Goal: Information Seeking & Learning: Understand process/instructions

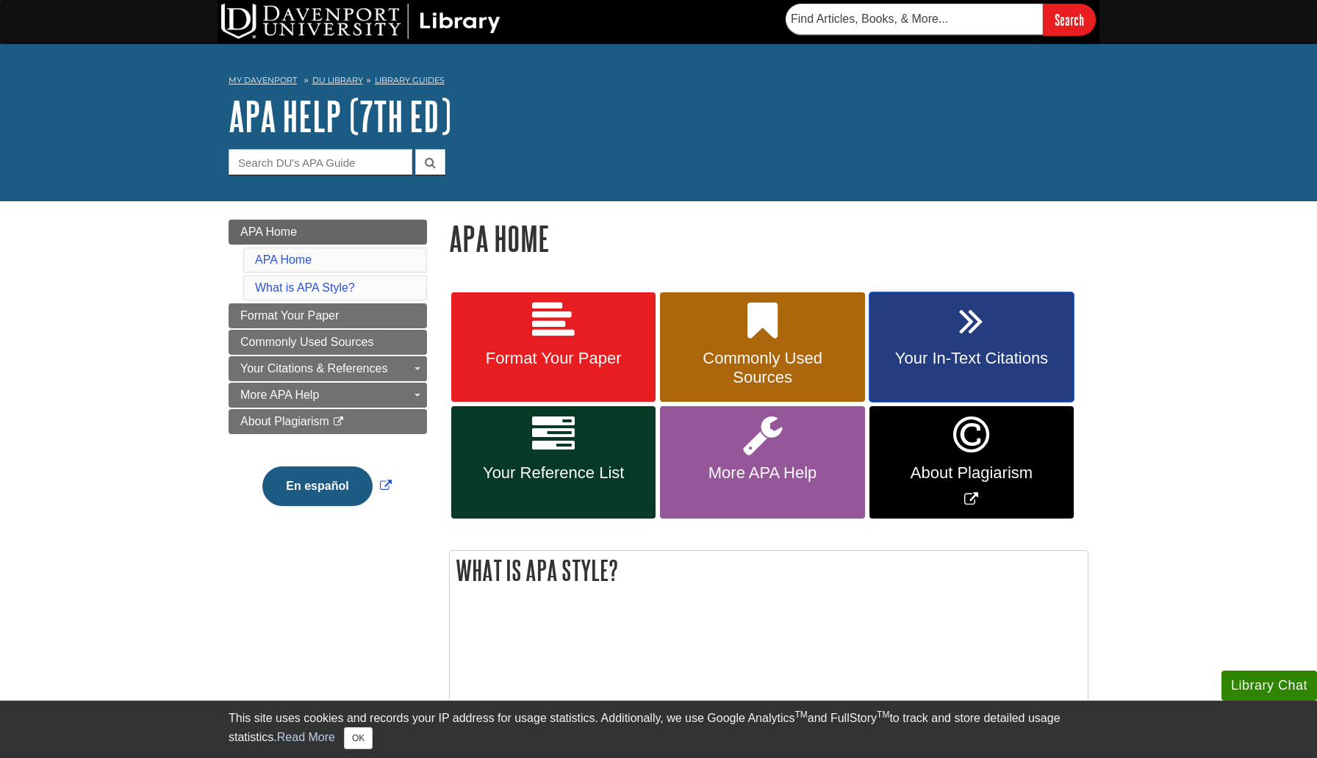
click at [974, 363] on span "Your In-Text Citations" at bounding box center [971, 358] width 182 height 19
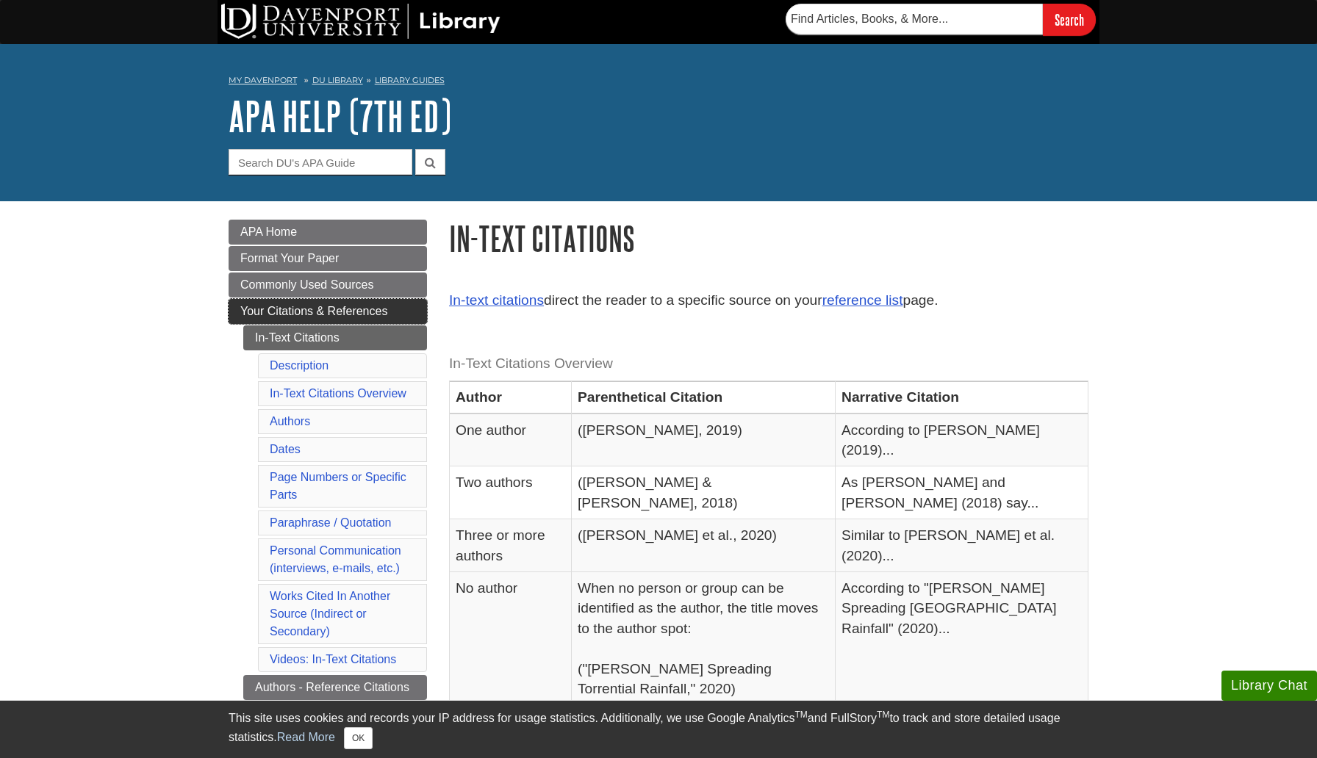
click at [311, 306] on span "Your Citations & References" at bounding box center [313, 311] width 147 height 12
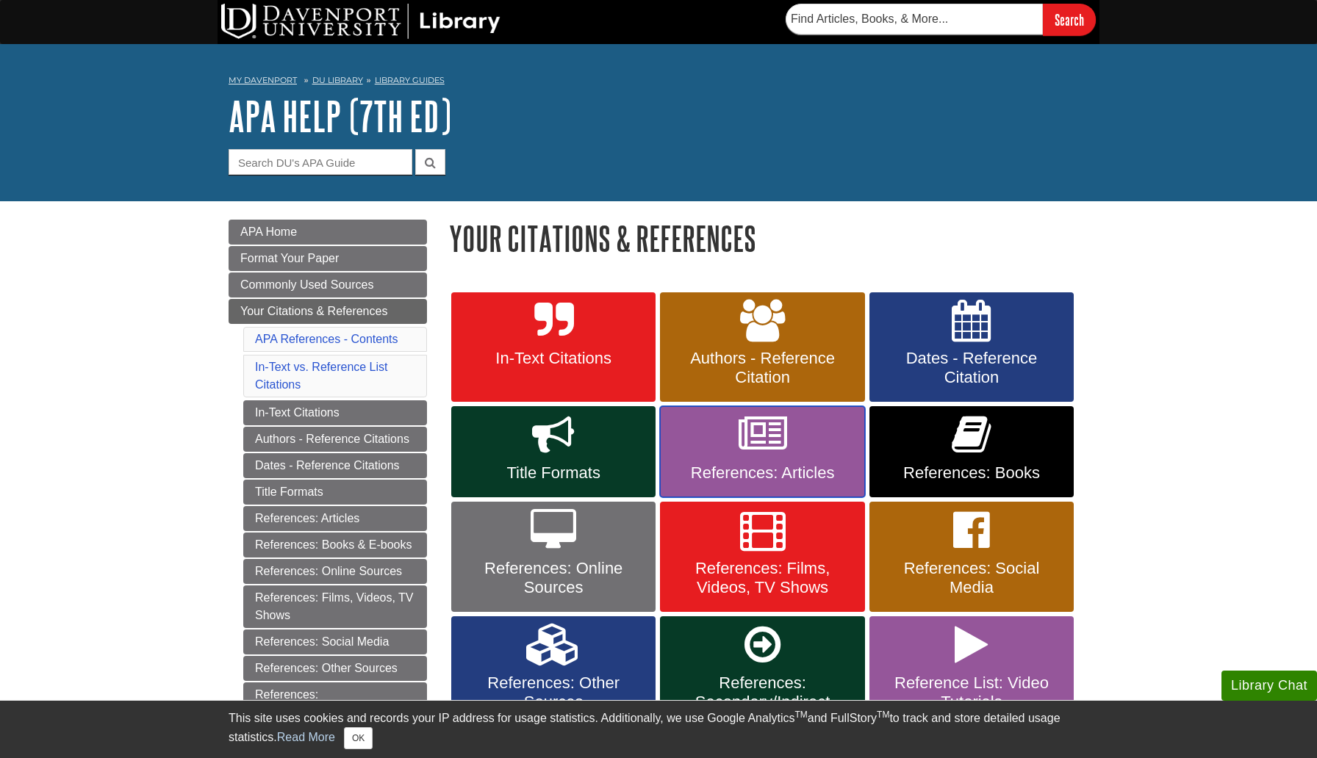
click at [770, 461] on link "References: Articles" at bounding box center [762, 451] width 204 height 91
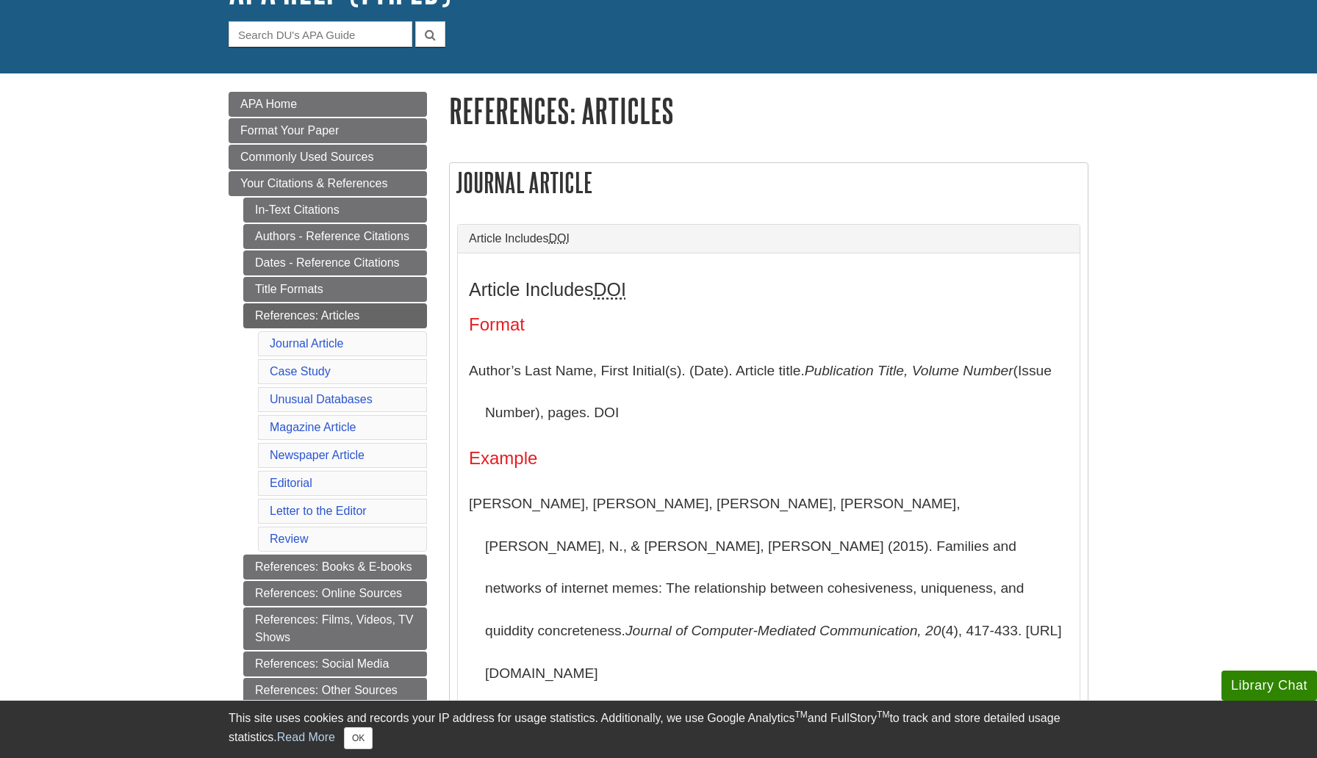
scroll to position [132, 0]
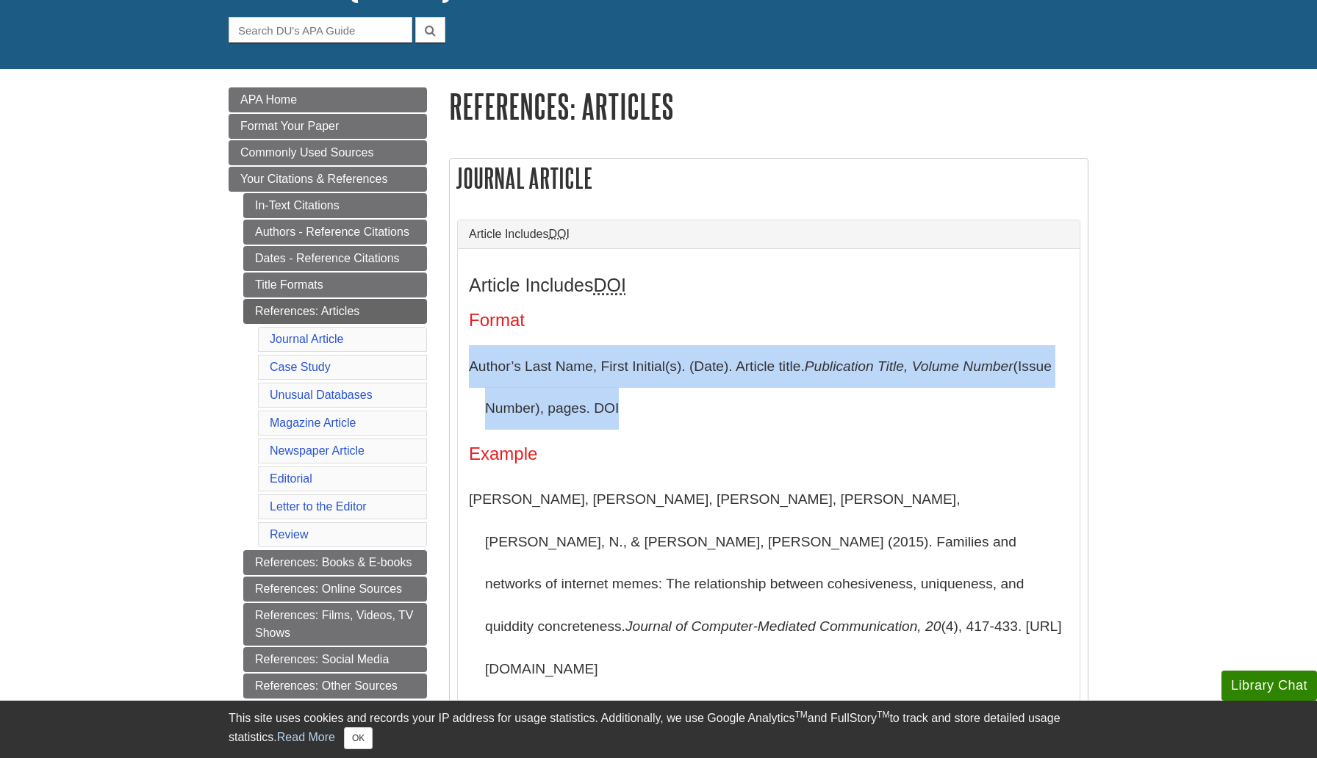
drag, startPoint x: 470, startPoint y: 370, endPoint x: 631, endPoint y: 413, distance: 167.4
click at [631, 413] on p "Author’s Last Name, First Initial(s). (Date). Article title. Publication Title,…" at bounding box center [769, 387] width 600 height 85
copy p "Author’s Last Name, First Initial(s). (Date). Article title. Publication Title,…"
click at [631, 413] on p "Author’s Last Name, First Initial(s). (Date). Article title. Publication Title,…" at bounding box center [769, 387] width 600 height 85
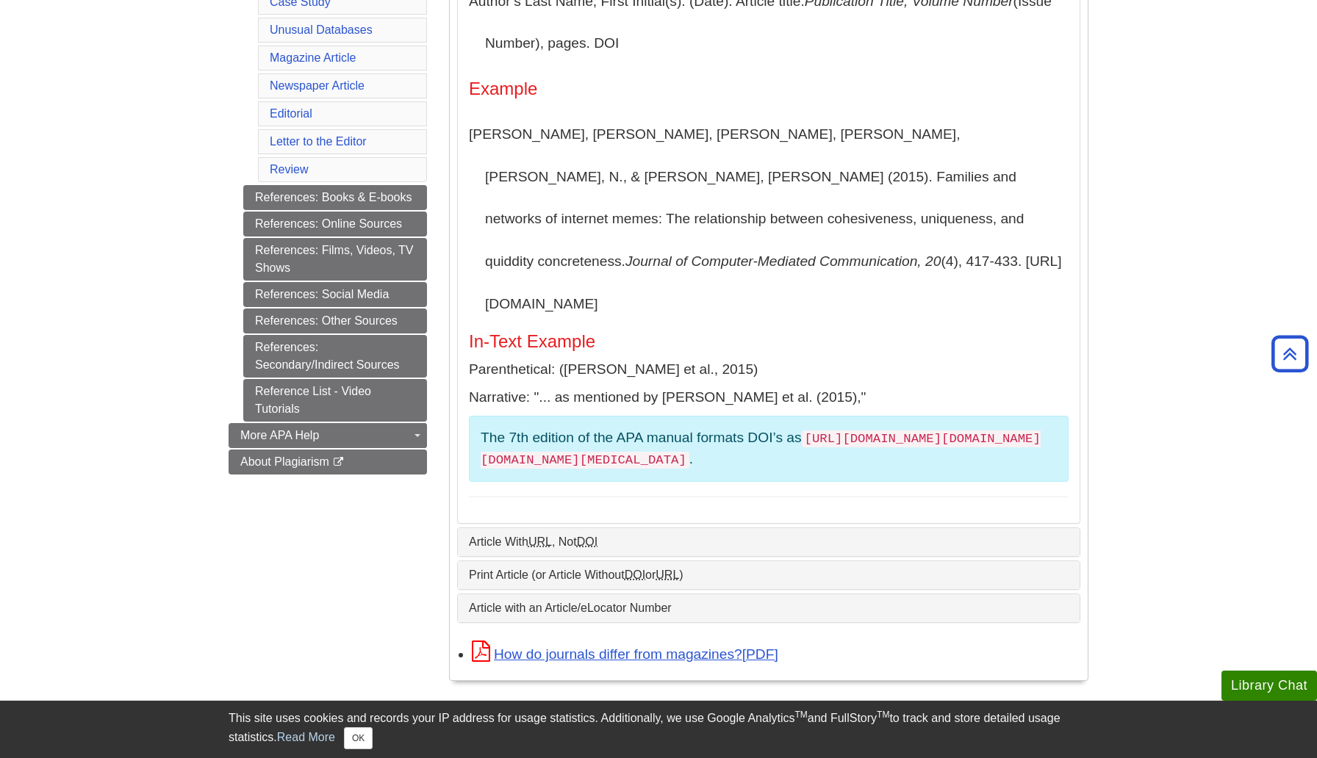
scroll to position [500, 0]
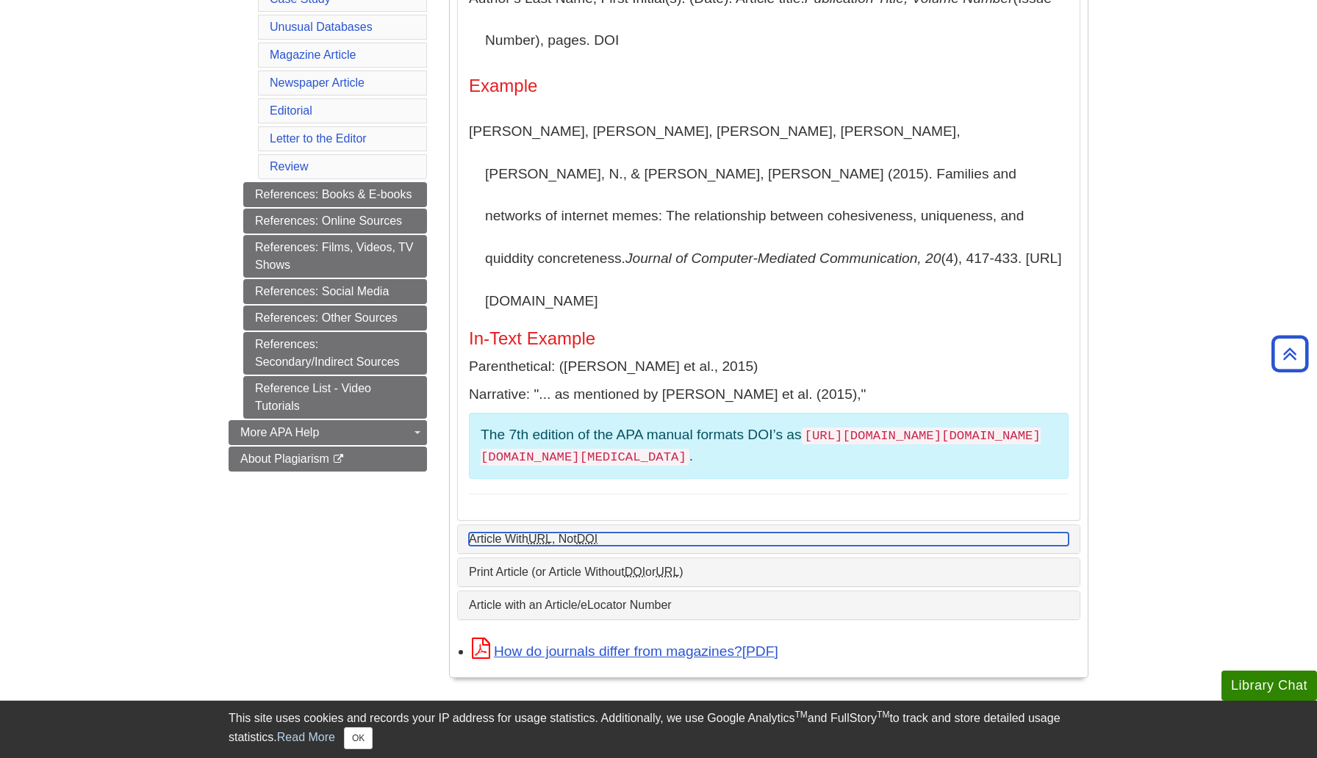
click at [616, 533] on link "Article With URL , Not DOI" at bounding box center [769, 539] width 600 height 13
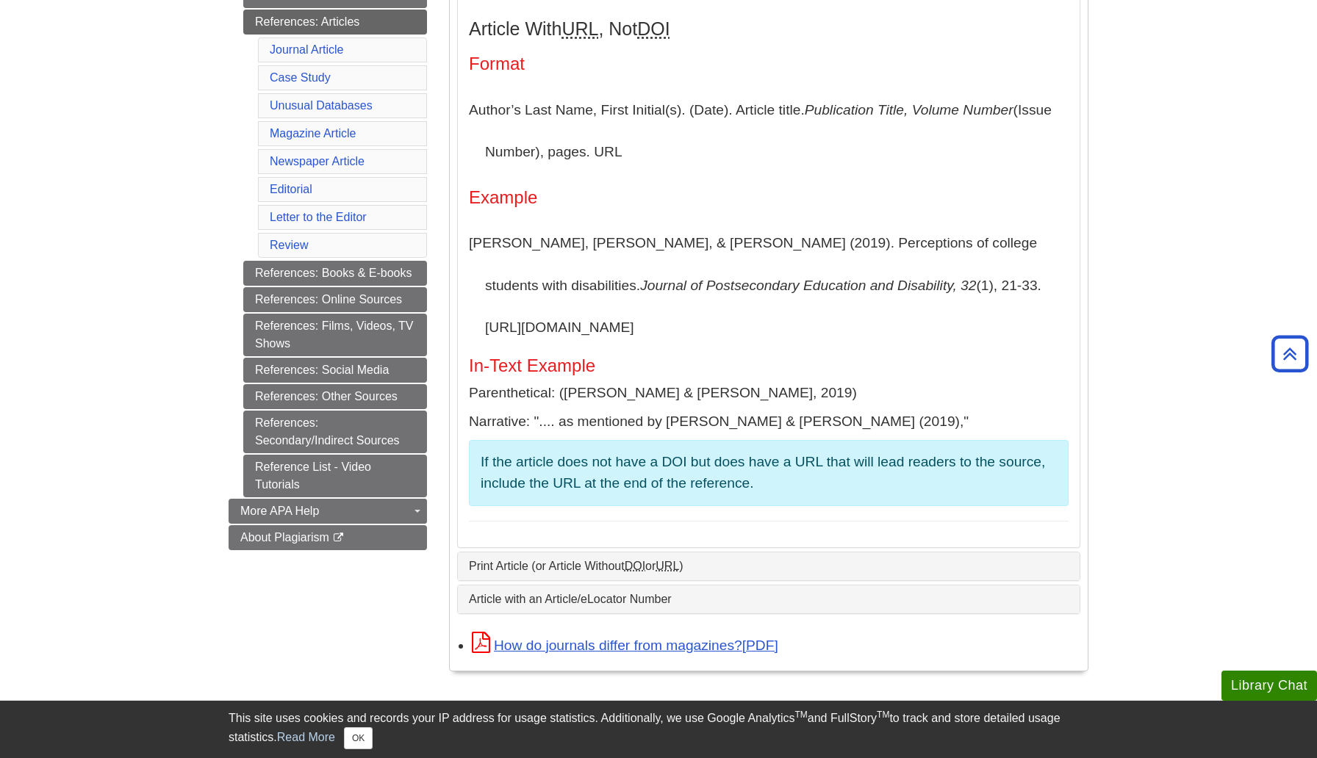
scroll to position [420, 0]
